Goal: Task Accomplishment & Management: Use online tool/utility

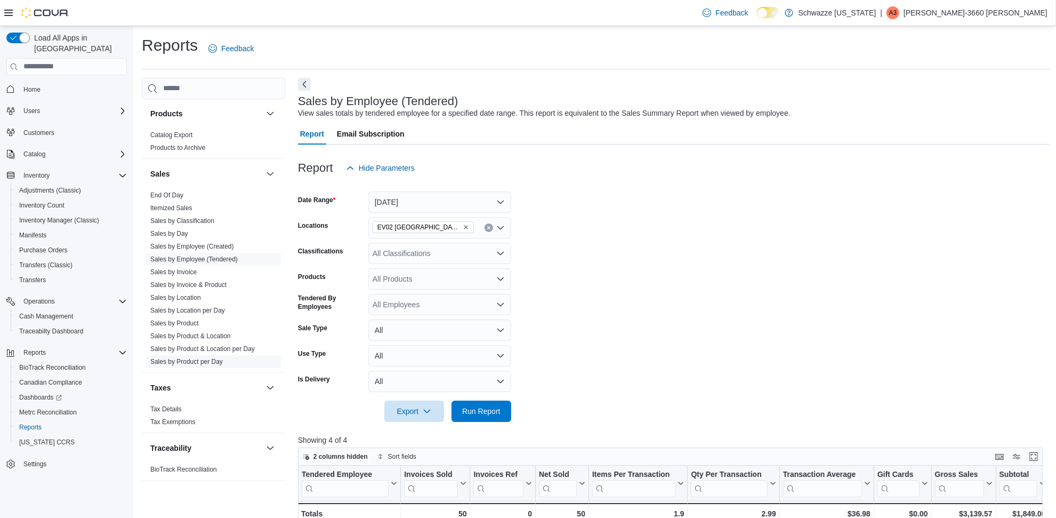
scroll to position [688, 0]
click at [158, 192] on link "End Of Day" at bounding box center [166, 191] width 33 height 7
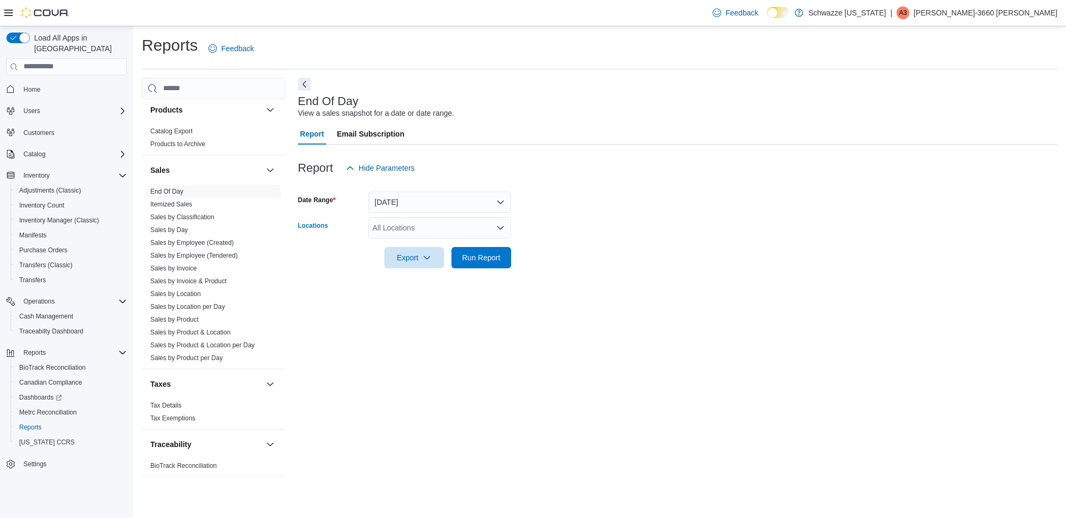
click at [395, 224] on div "All Locations" at bounding box center [439, 227] width 143 height 21
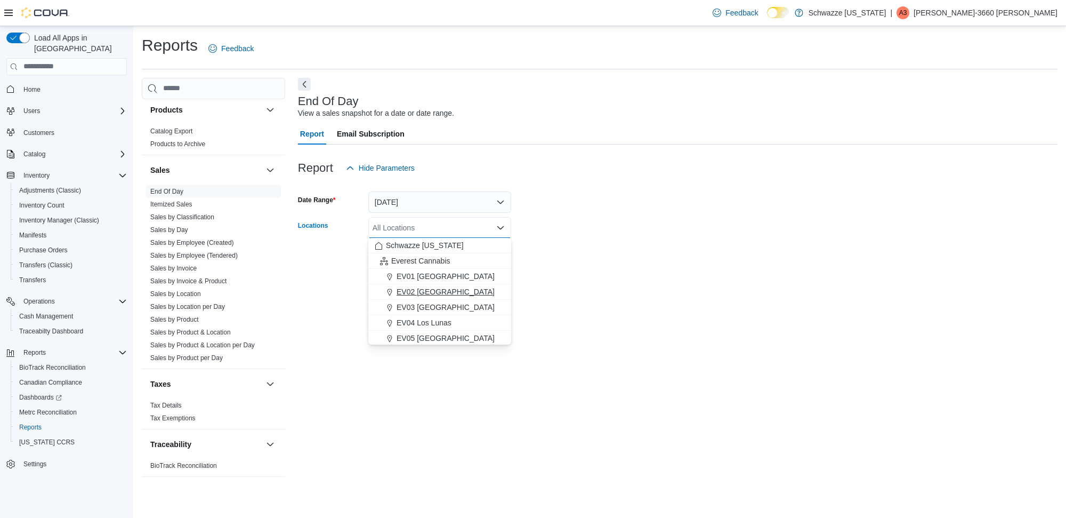
click at [430, 286] on span "EV02 [GEOGRAPHIC_DATA]" at bounding box center [446, 291] width 98 height 11
click at [573, 287] on div "End Of Day View a sales snapshot for a date or date range. Report Email Subscri…" at bounding box center [677, 282] width 759 height 409
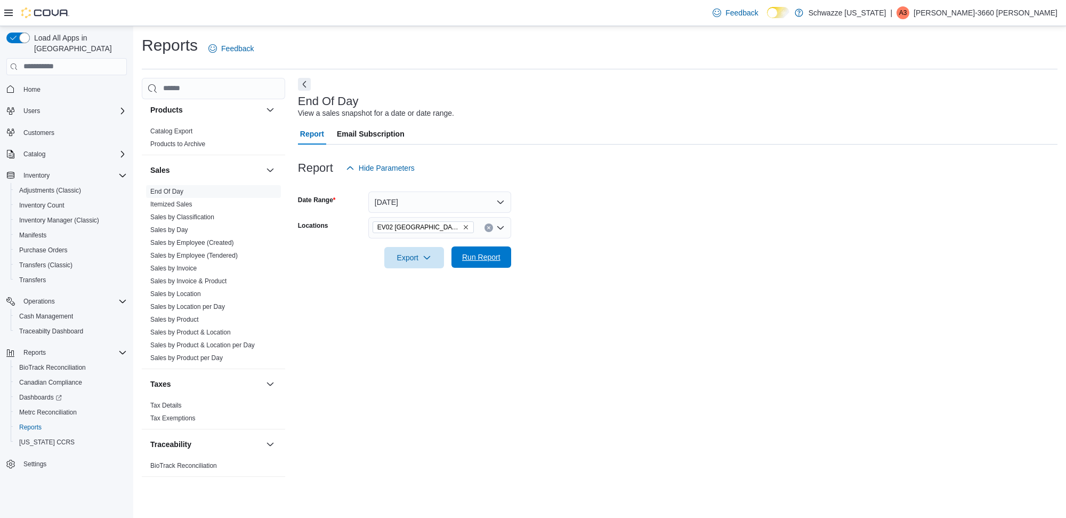
click at [486, 252] on span "Run Report" at bounding box center [481, 257] width 38 height 11
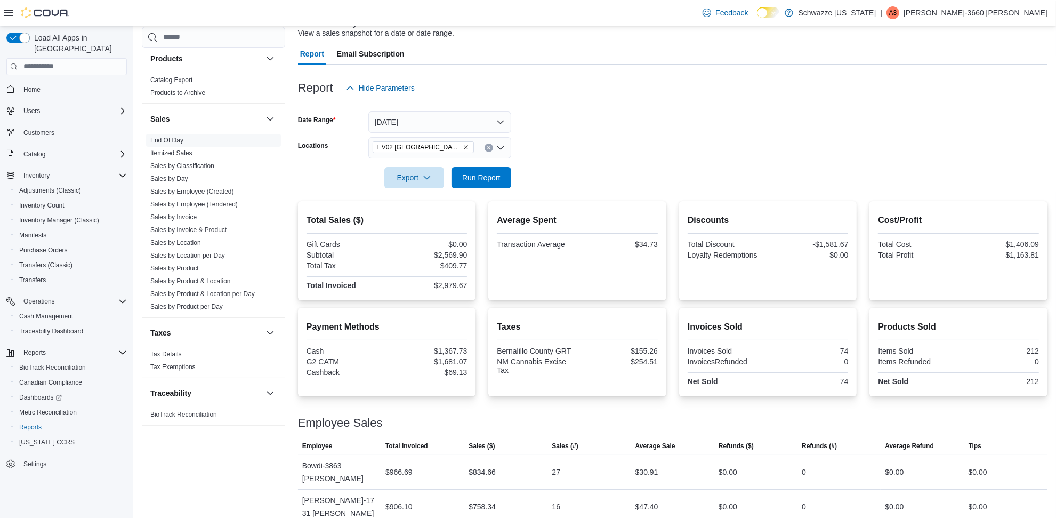
scroll to position [148, 0]
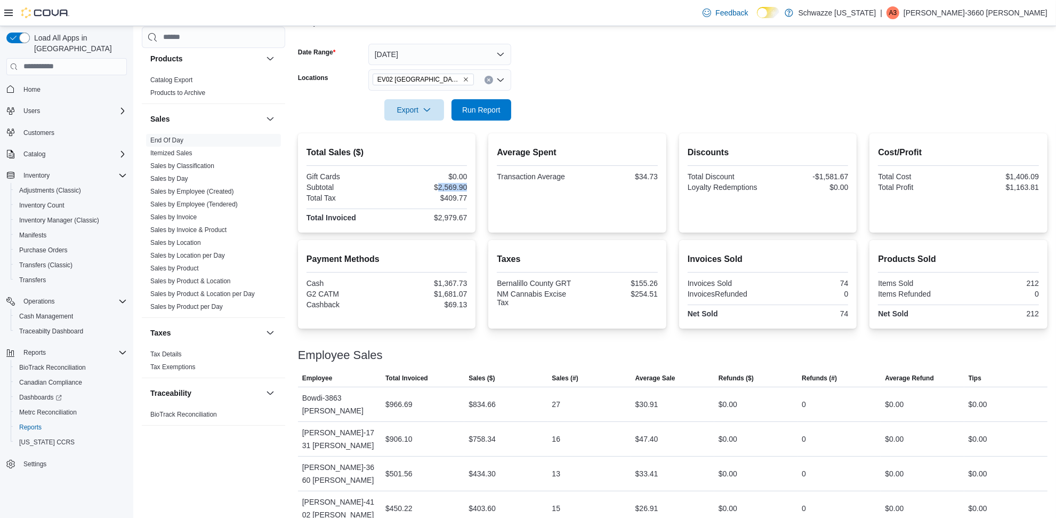
drag, startPoint x: 439, startPoint y: 184, endPoint x: 472, endPoint y: 184, distance: 33.6
click at [472, 184] on div "Total Sales ($) Gift Cards $0.00 Subtotal $2,569.90 Total Tax $409.77 Total Inv…" at bounding box center [387, 182] width 178 height 99
click at [421, 42] on div at bounding box center [672, 37] width 749 height 13
click at [421, 49] on button "[DATE]" at bounding box center [439, 54] width 143 height 21
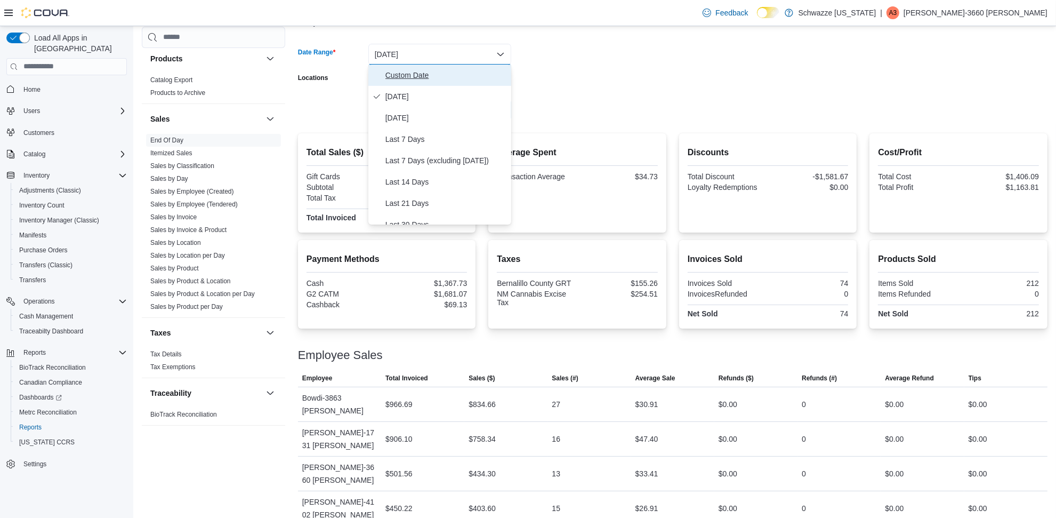
click at [412, 74] on span "Custom Date" at bounding box center [446, 75] width 122 height 13
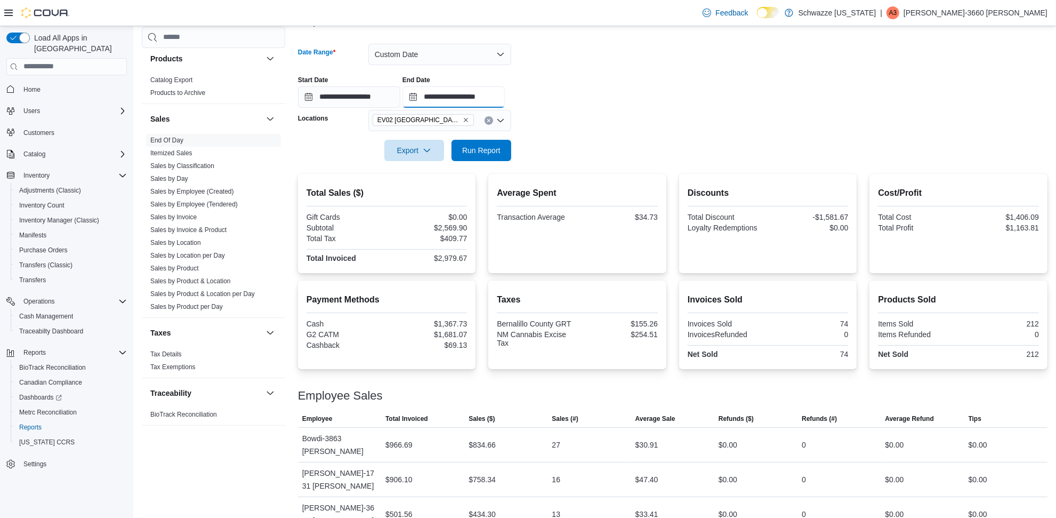
click at [505, 96] on input "**********" at bounding box center [453, 96] width 102 height 21
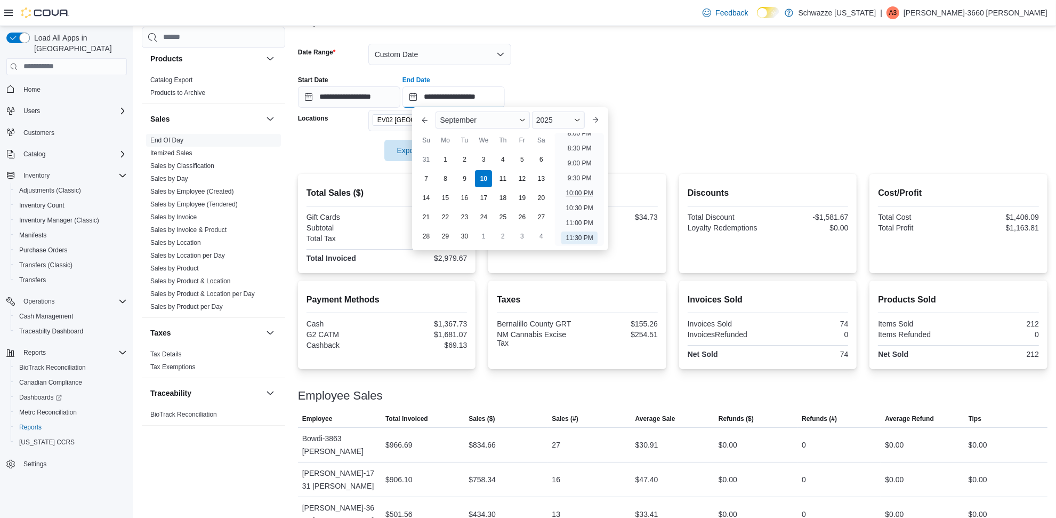
scroll to position [538, 0]
click at [586, 172] on li "7:00 PM" at bounding box center [579, 170] width 33 height 13
type input "**********"
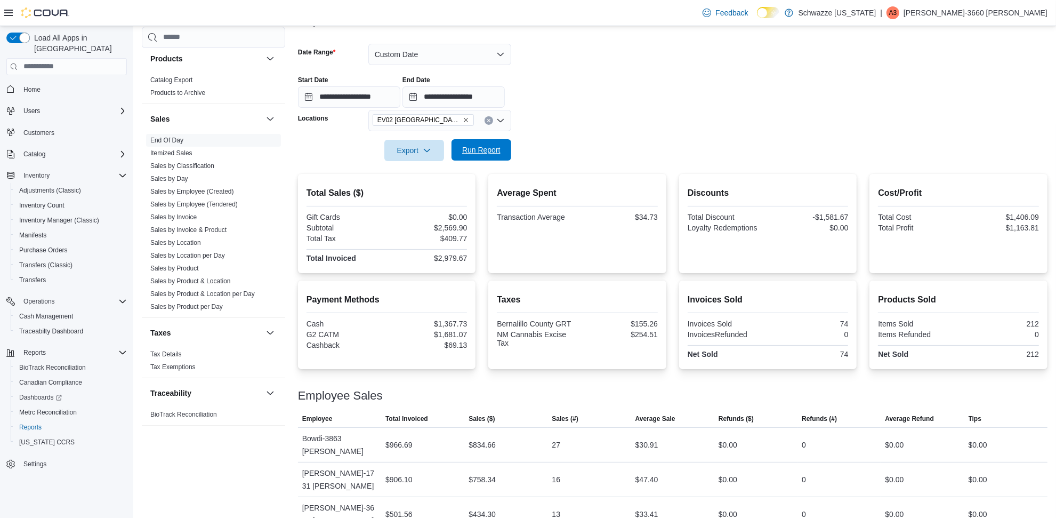
click at [494, 153] on span "Run Report" at bounding box center [481, 149] width 38 height 11
click at [479, 86] on input "**********" at bounding box center [453, 96] width 102 height 21
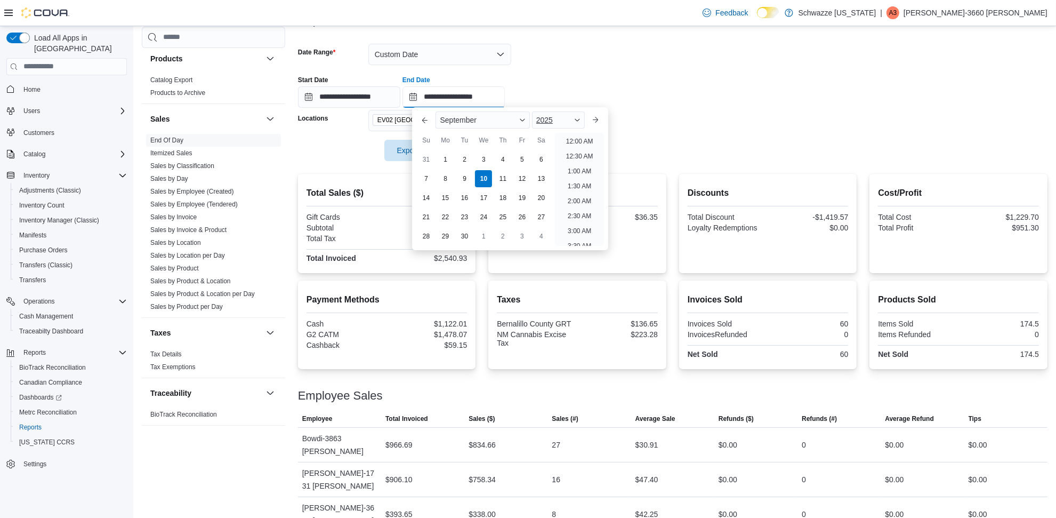
scroll to position [600, 0]
click at [489, 54] on button "Custom Date" at bounding box center [439, 54] width 143 height 21
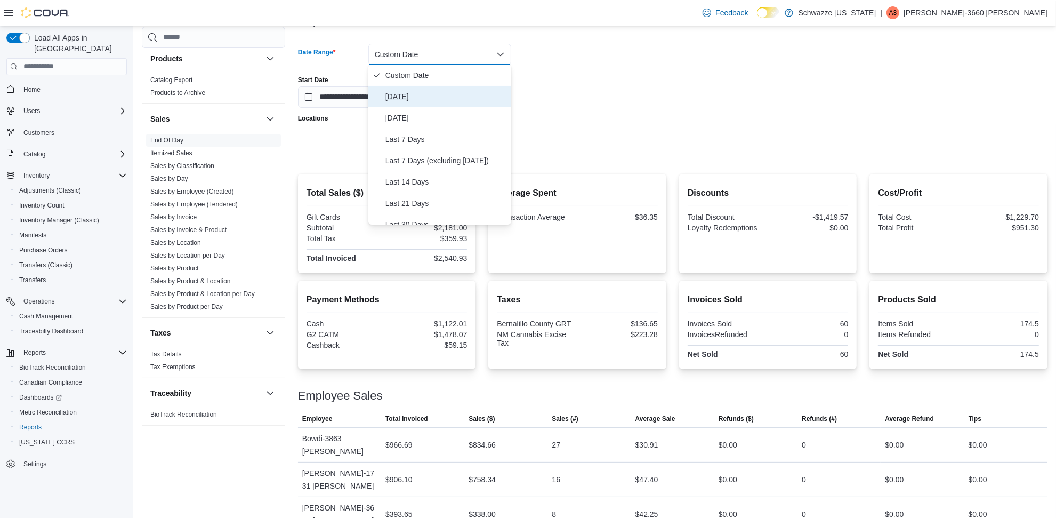
drag, startPoint x: 403, startPoint y: 96, endPoint x: 486, endPoint y: 107, distance: 83.3
click at [404, 96] on span "[DATE]" at bounding box center [446, 96] width 122 height 13
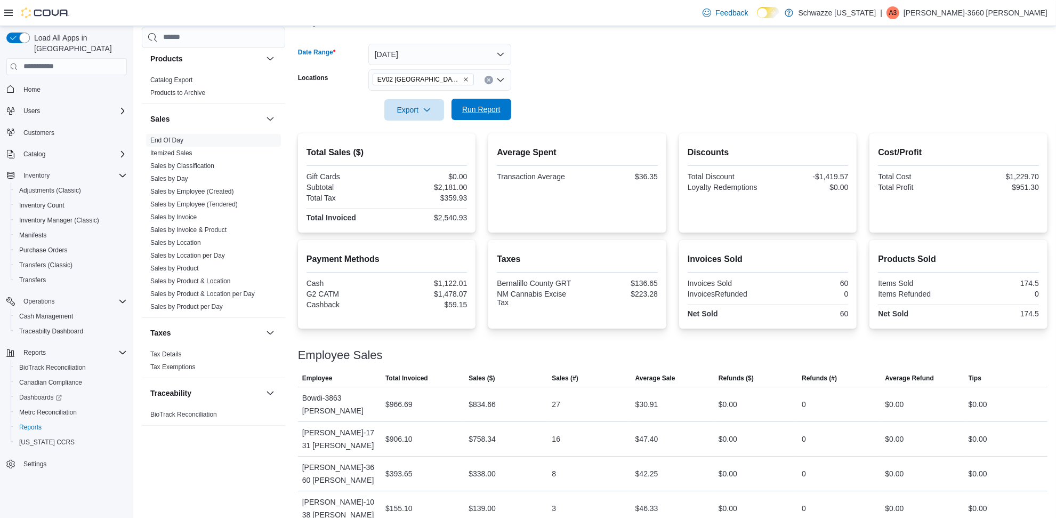
click at [493, 107] on span "Run Report" at bounding box center [481, 109] width 38 height 11
drag, startPoint x: 439, startPoint y: 187, endPoint x: 477, endPoint y: 187, distance: 38.4
click at [476, 187] on div "Total Sales ($) Gift Cards $0.00 Subtotal $2,569.90 Total Tax $409.77 Total Inv…" at bounding box center [387, 182] width 178 height 99
